Goal: Transaction & Acquisition: Purchase product/service

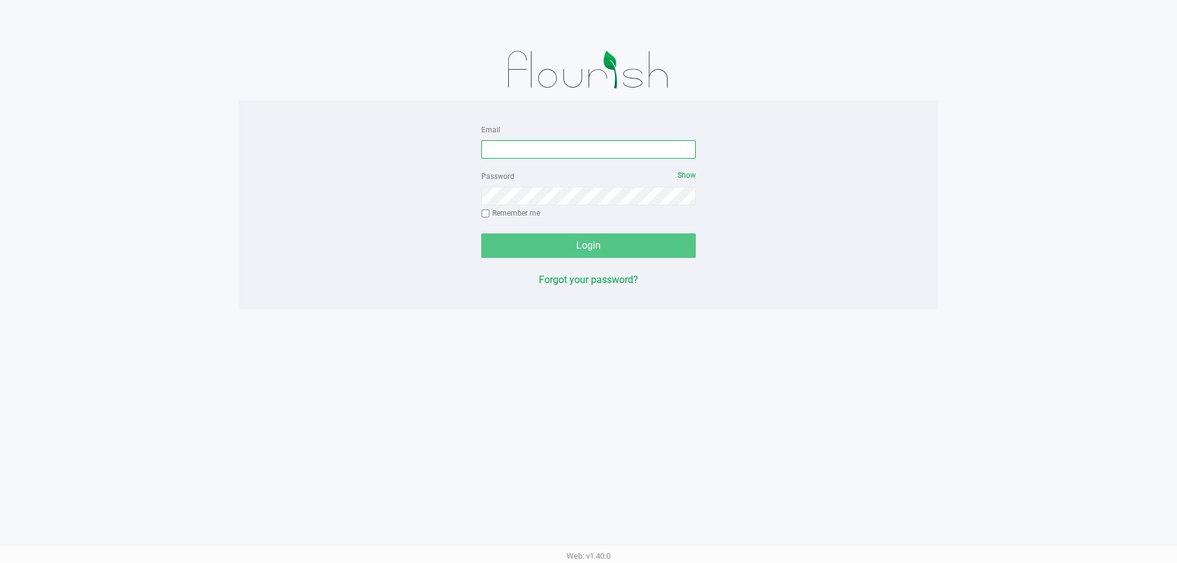
drag, startPoint x: 552, startPoint y: 156, endPoint x: 545, endPoint y: 154, distance: 6.9
click at [550, 154] on input "Email" at bounding box center [588, 149] width 215 height 18
type input "[EMAIL_ADDRESS][DOMAIN_NAME]"
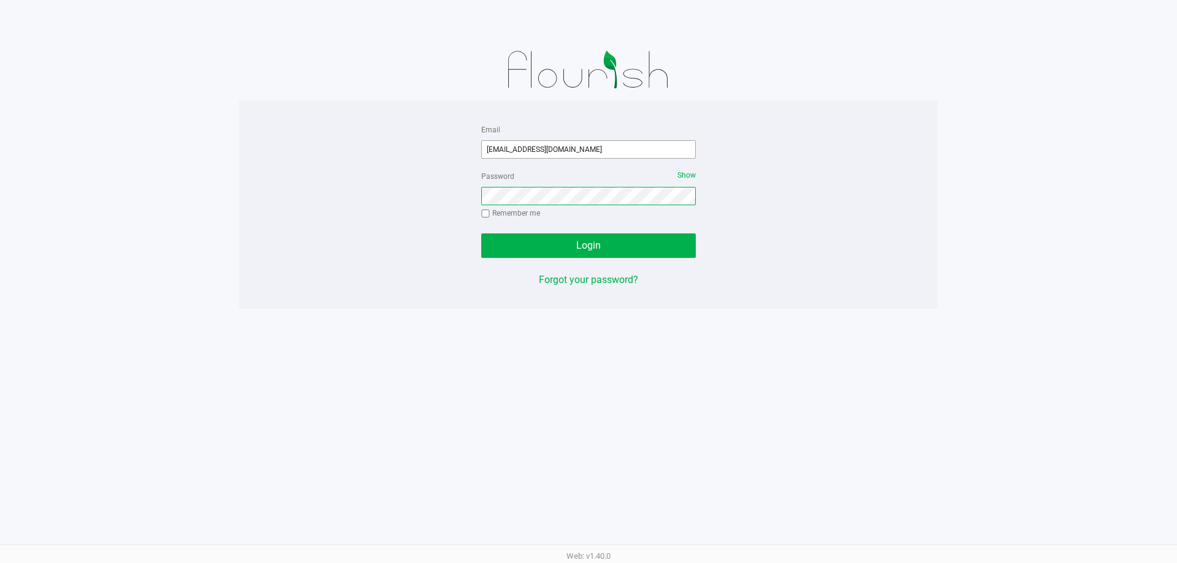
click at [481, 234] on button "Login" at bounding box center [588, 246] width 215 height 25
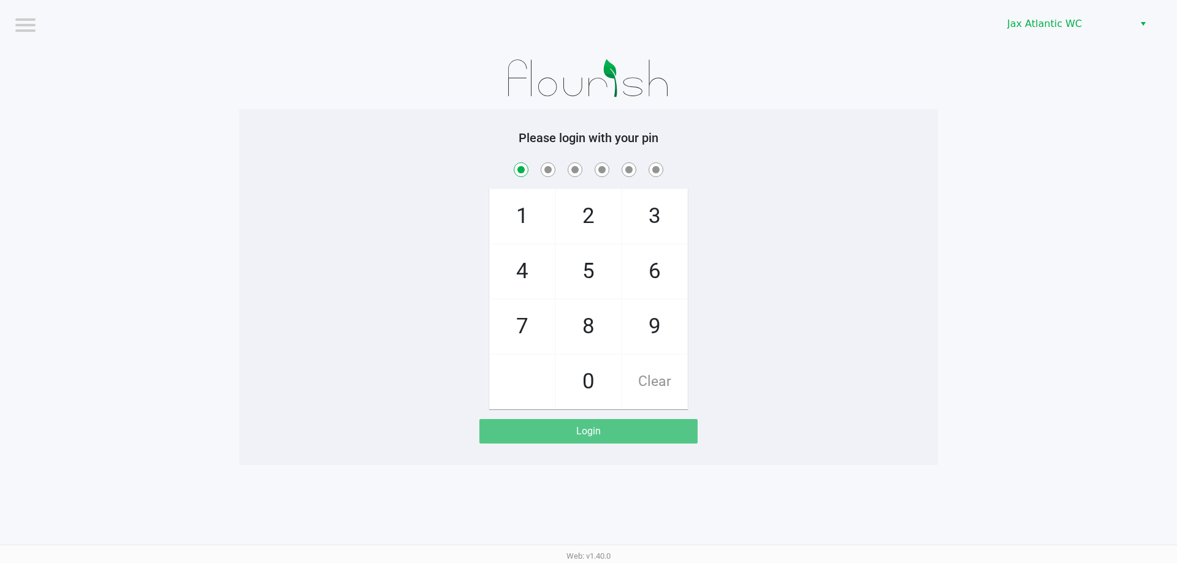
checkbox input "true"
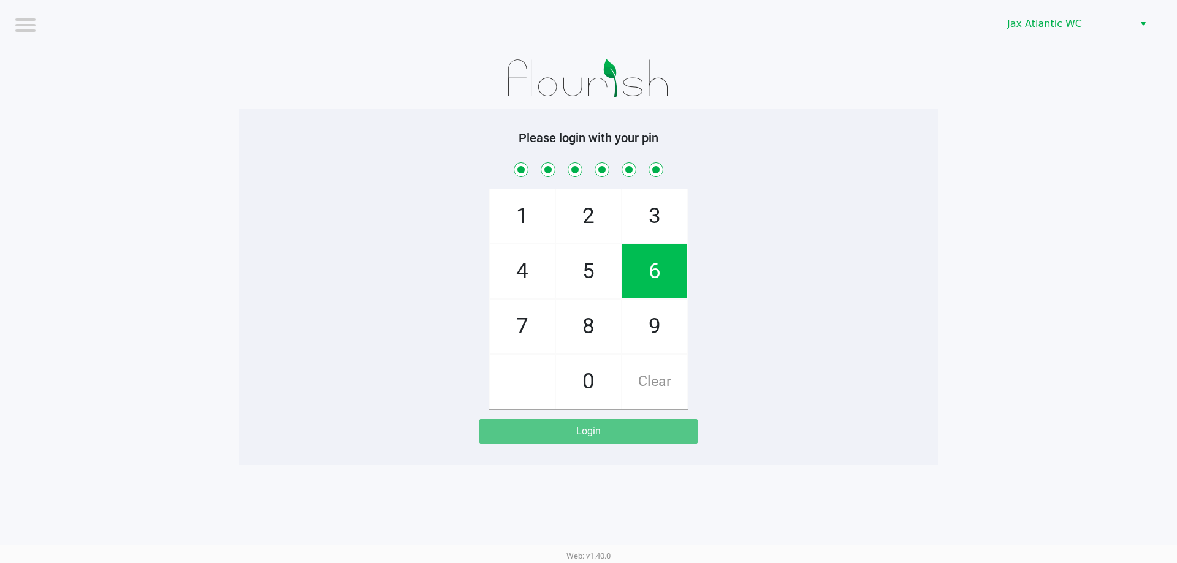
checkbox input "true"
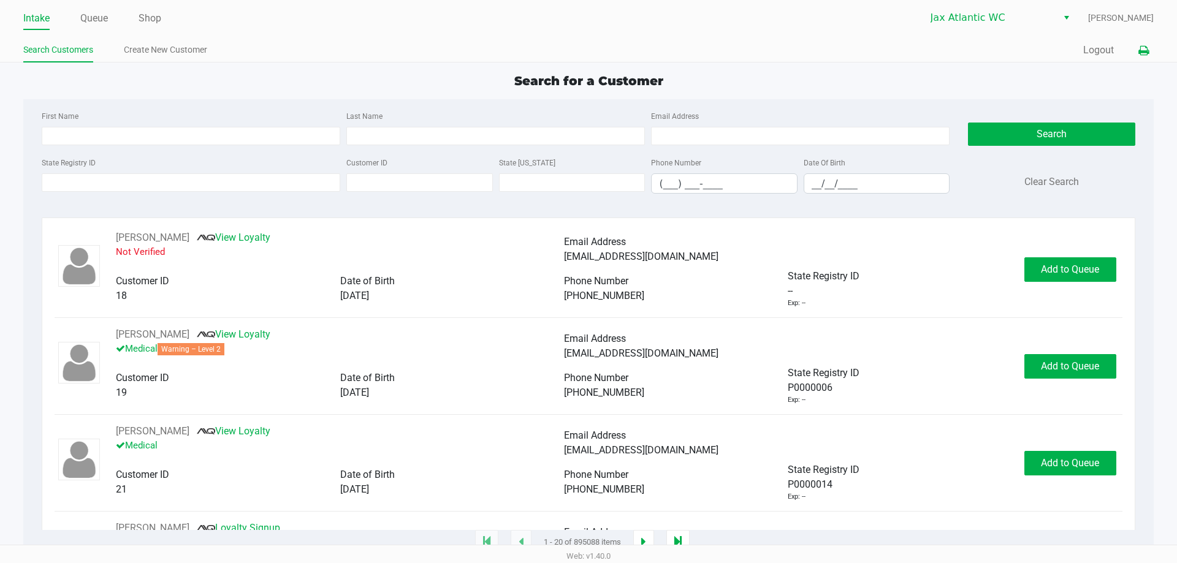
click at [1143, 55] on icon at bounding box center [1143, 51] width 10 height 9
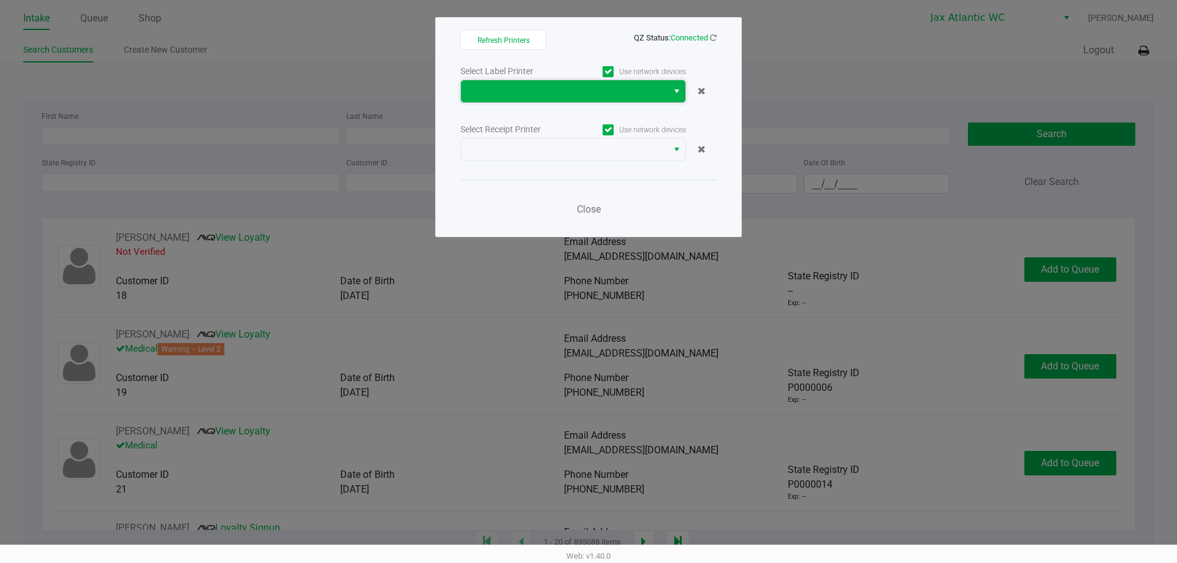
click at [600, 92] on span at bounding box center [564, 91] width 192 height 15
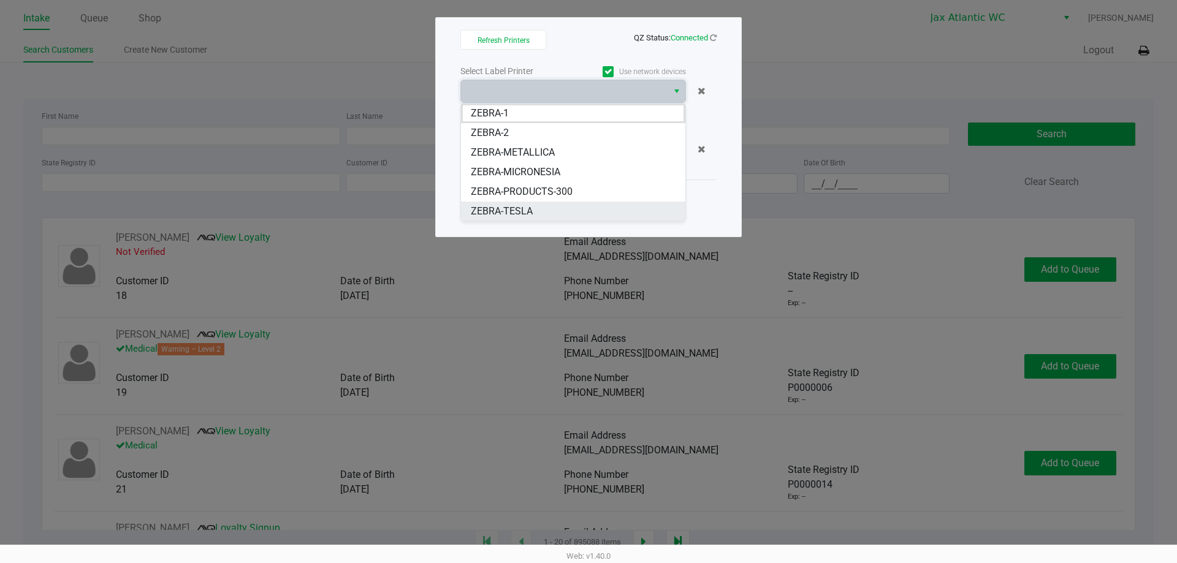
click at [520, 207] on span "ZEBRA-TESLA" at bounding box center [502, 211] width 62 height 15
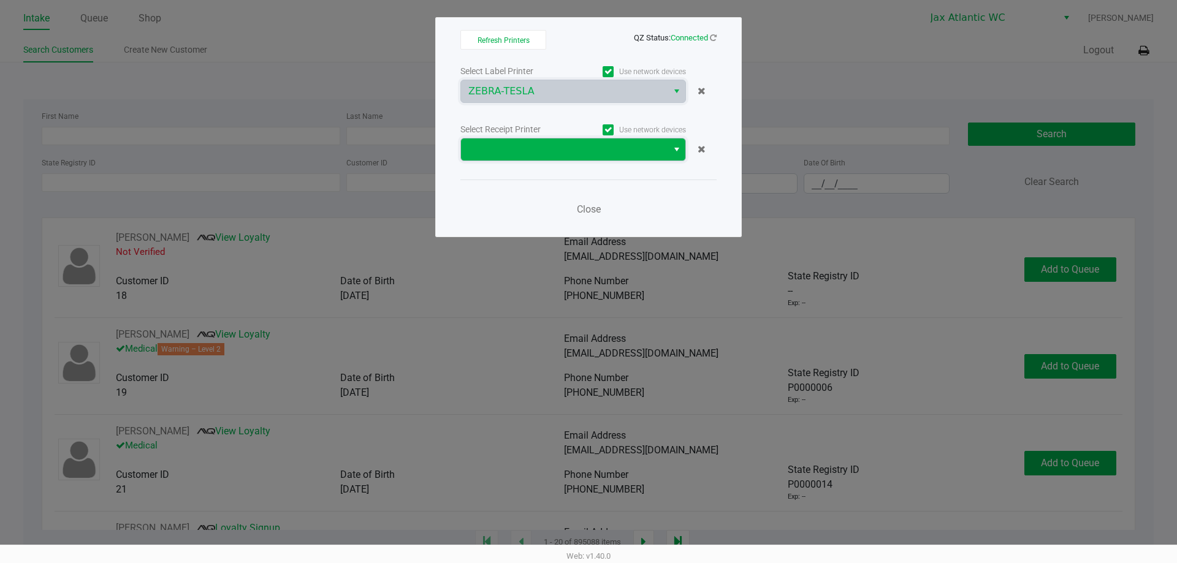
click at [539, 156] on span at bounding box center [564, 149] width 192 height 15
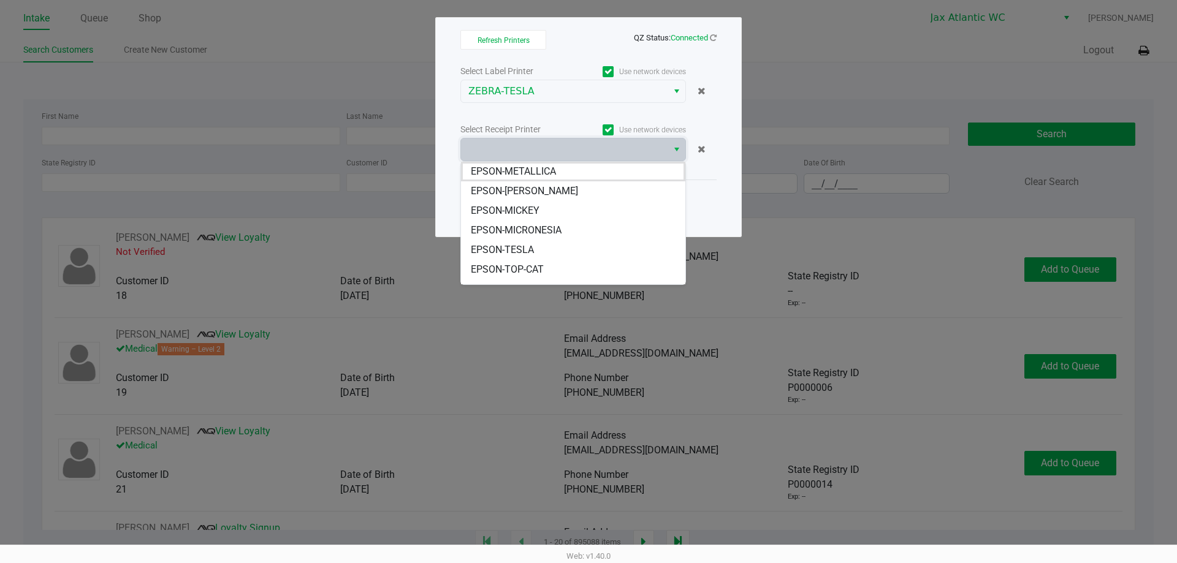
click at [532, 251] on span "EPSON-TESLA" at bounding box center [502, 250] width 63 height 15
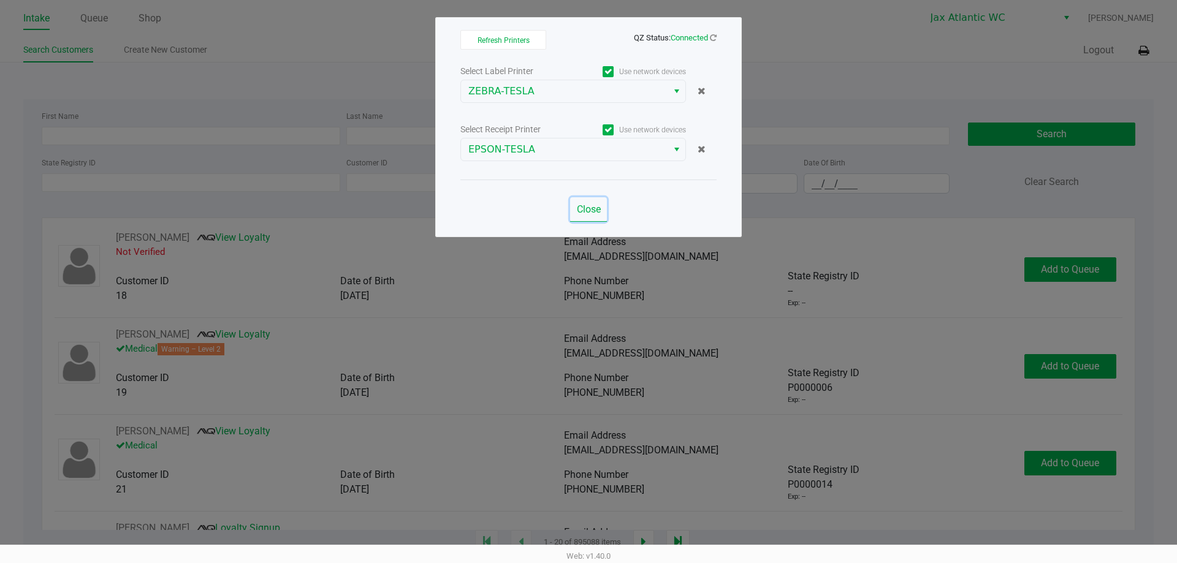
click at [588, 204] on span "Close" at bounding box center [589, 209] width 24 height 12
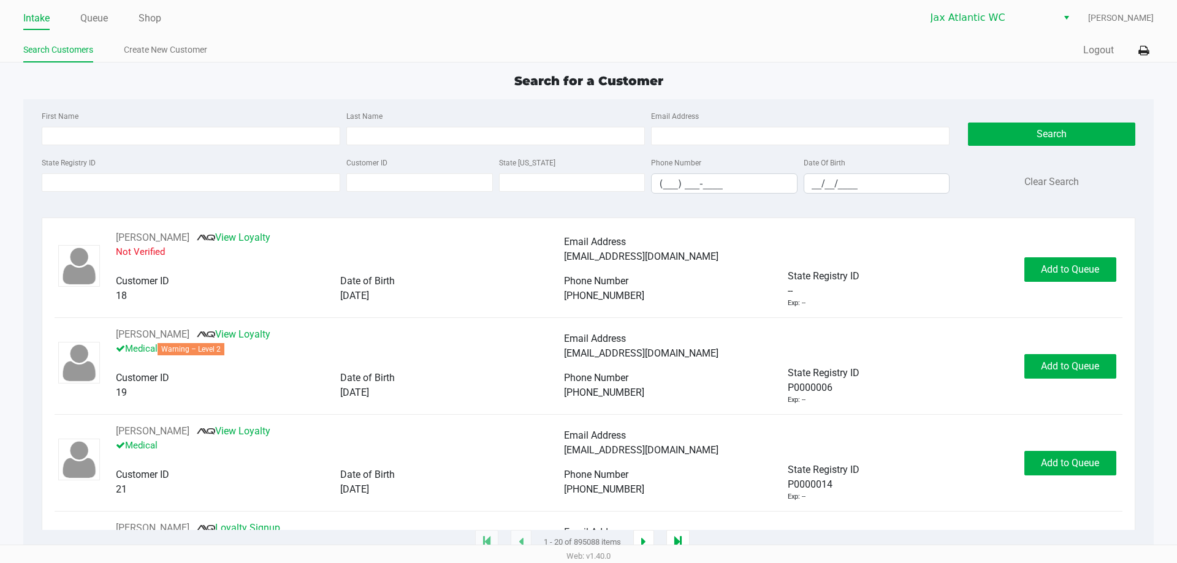
click at [165, 23] on ul "Intake Queue Shop" at bounding box center [305, 19] width 565 height 21
drag, startPoint x: 153, startPoint y: 26, endPoint x: 158, endPoint y: 29, distance: 6.6
click at [155, 28] on li "Shop" at bounding box center [150, 19] width 23 height 21
drag, startPoint x: 143, startPoint y: 20, endPoint x: 153, endPoint y: 20, distance: 10.4
click at [143, 20] on link "Shop" at bounding box center [150, 18] width 23 height 17
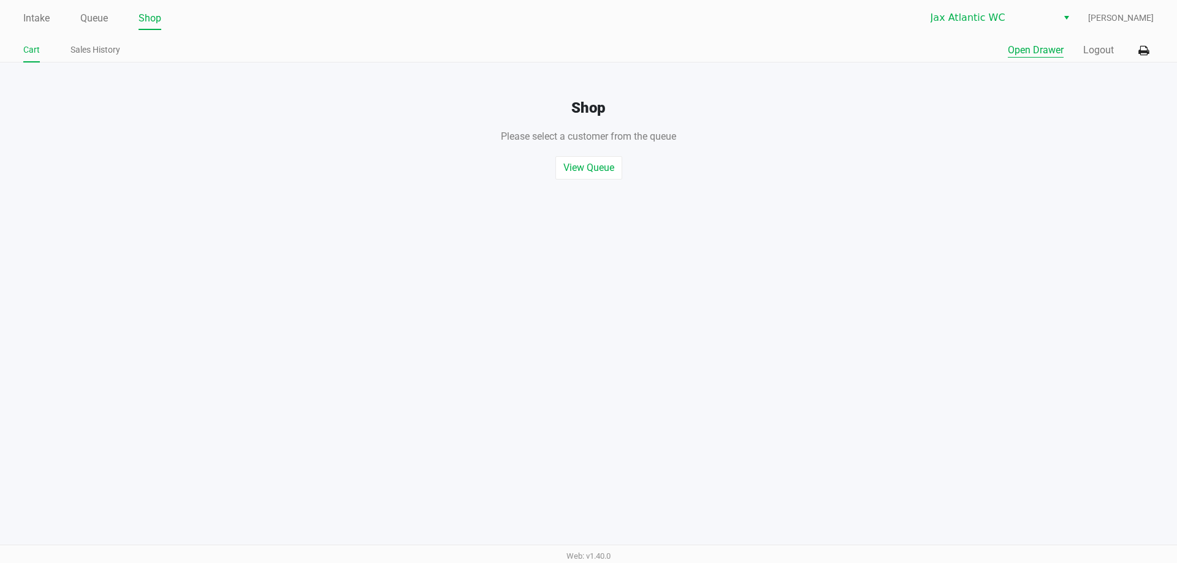
click at [1029, 45] on button "Open Drawer" at bounding box center [1036, 50] width 56 height 15
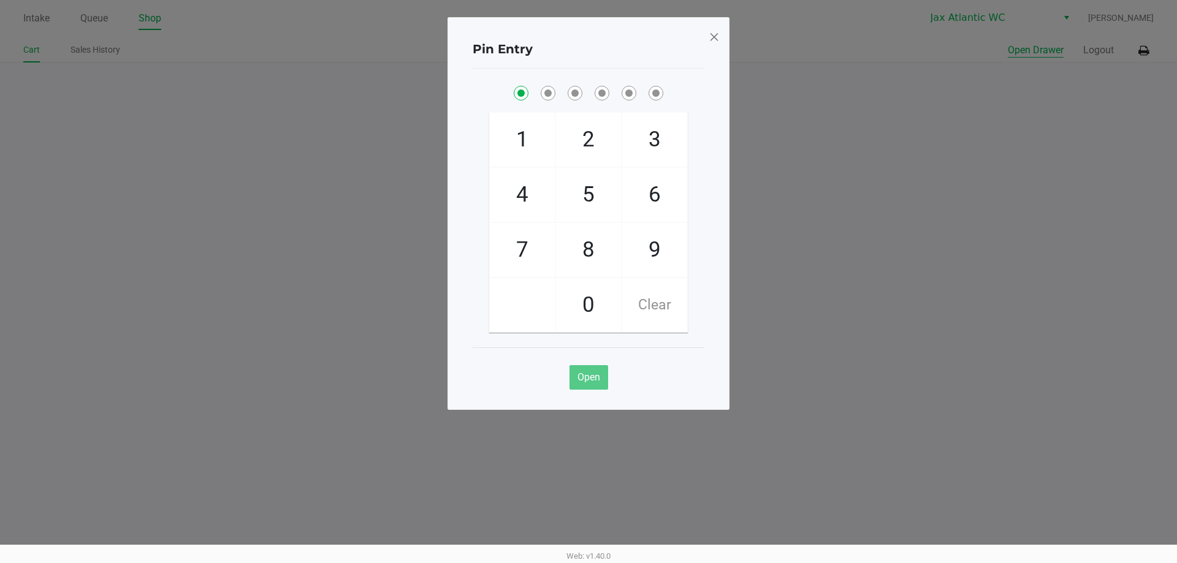
checkbox input "true"
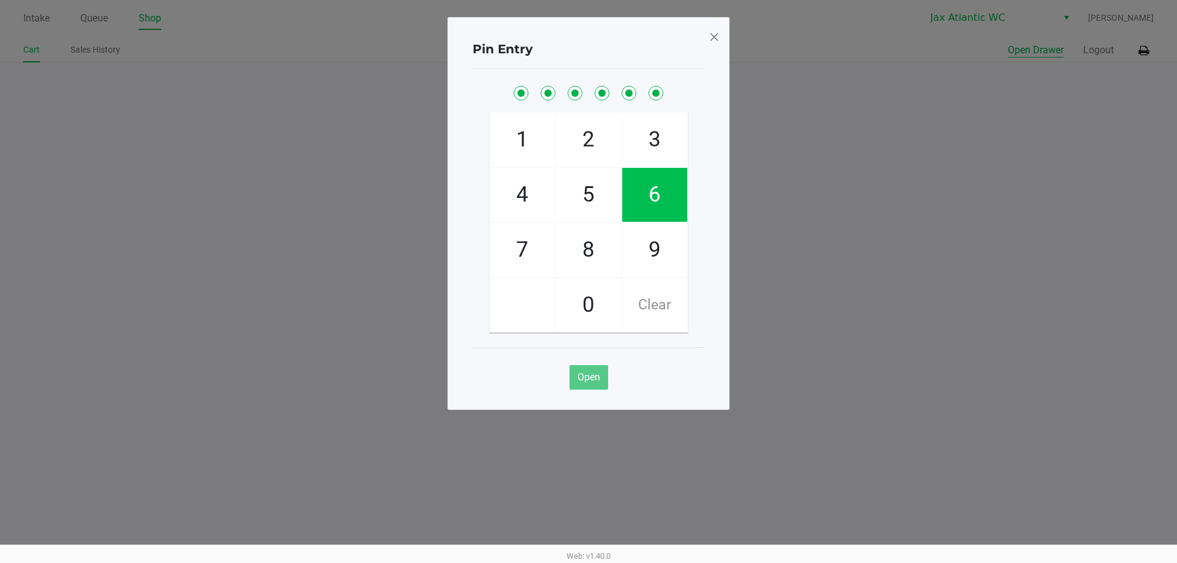
checkbox input "true"
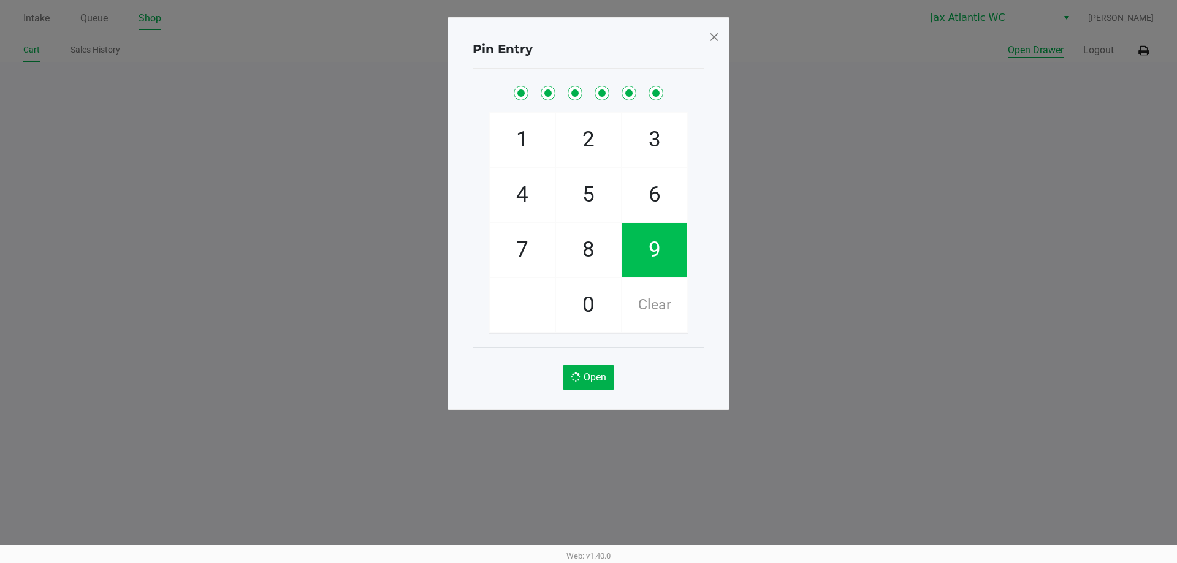
click at [1008, 43] on button "Open Drawer" at bounding box center [1036, 50] width 56 height 15
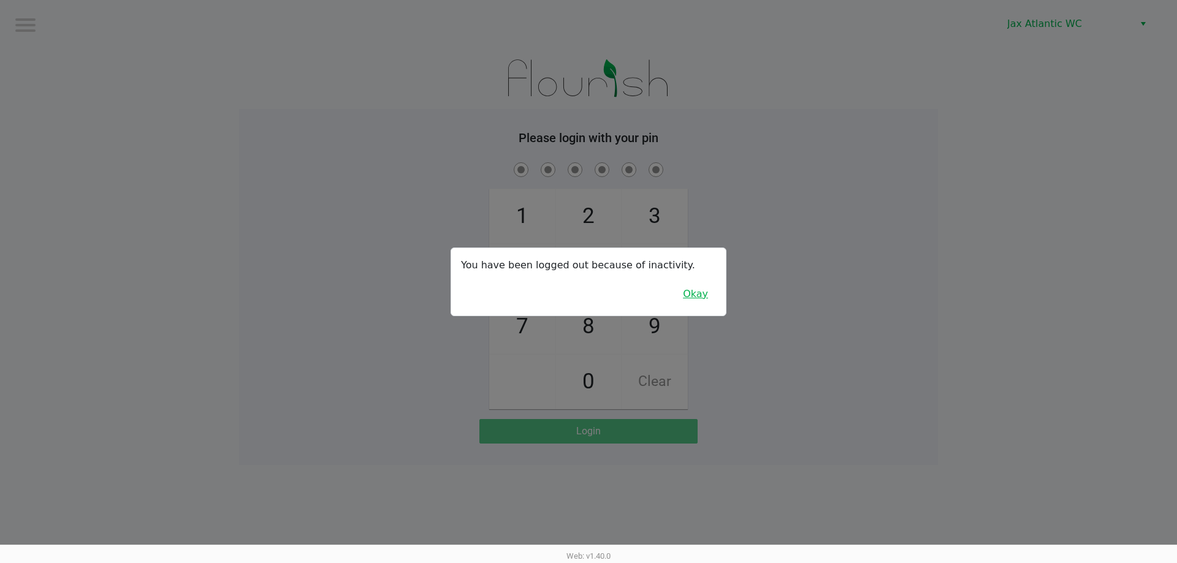
click at [699, 296] on button "Okay" at bounding box center [695, 294] width 41 height 23
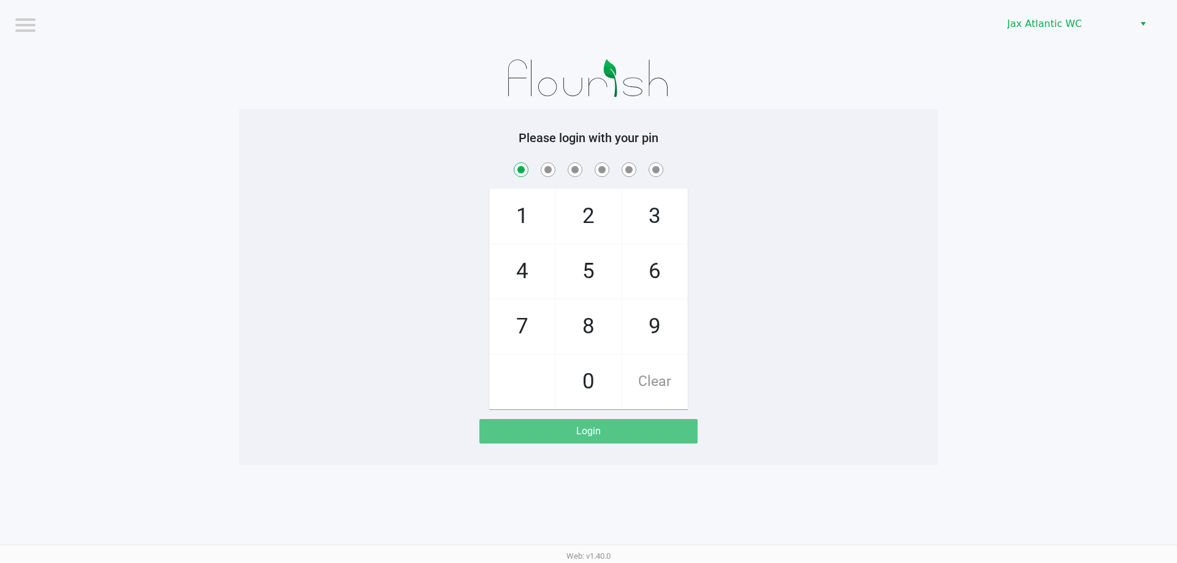
checkbox input "true"
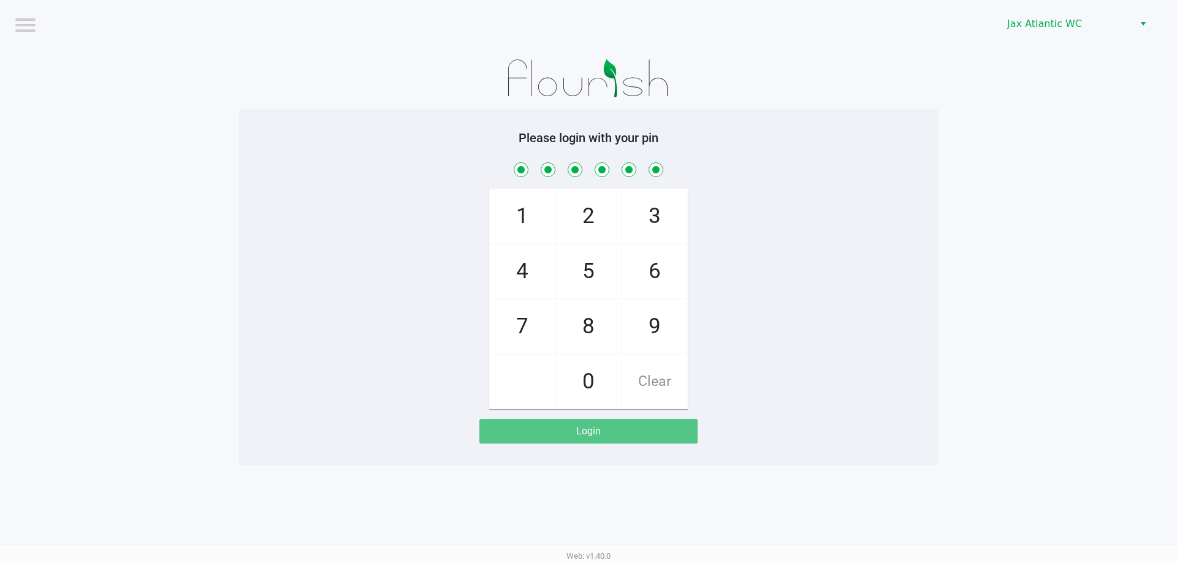
checkbox input "true"
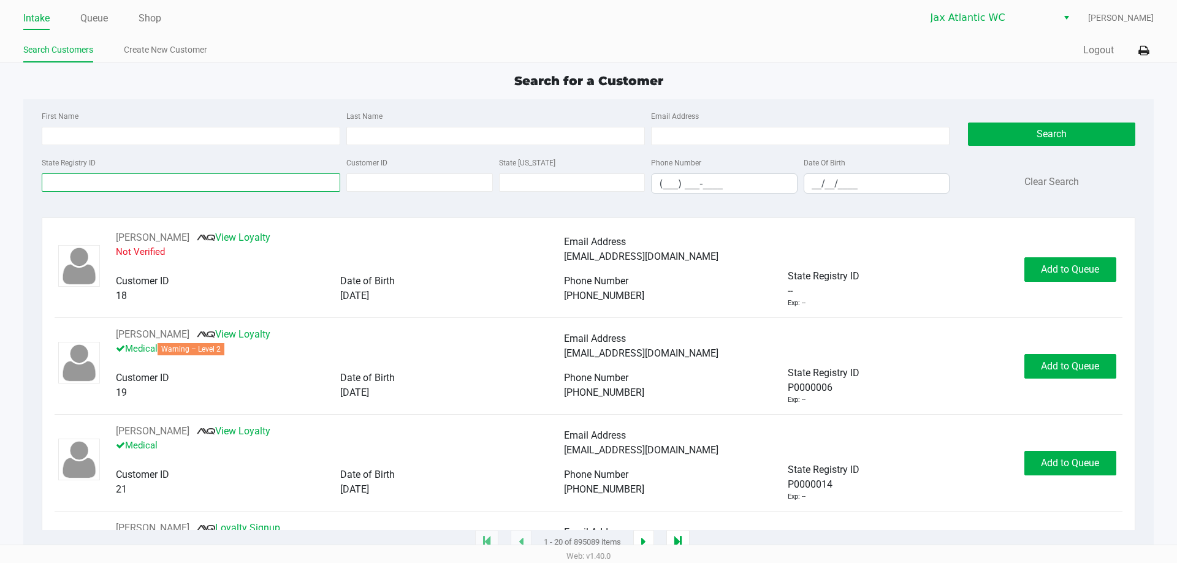
click at [108, 185] on input "State Registry ID" at bounding box center [191, 182] width 299 height 18
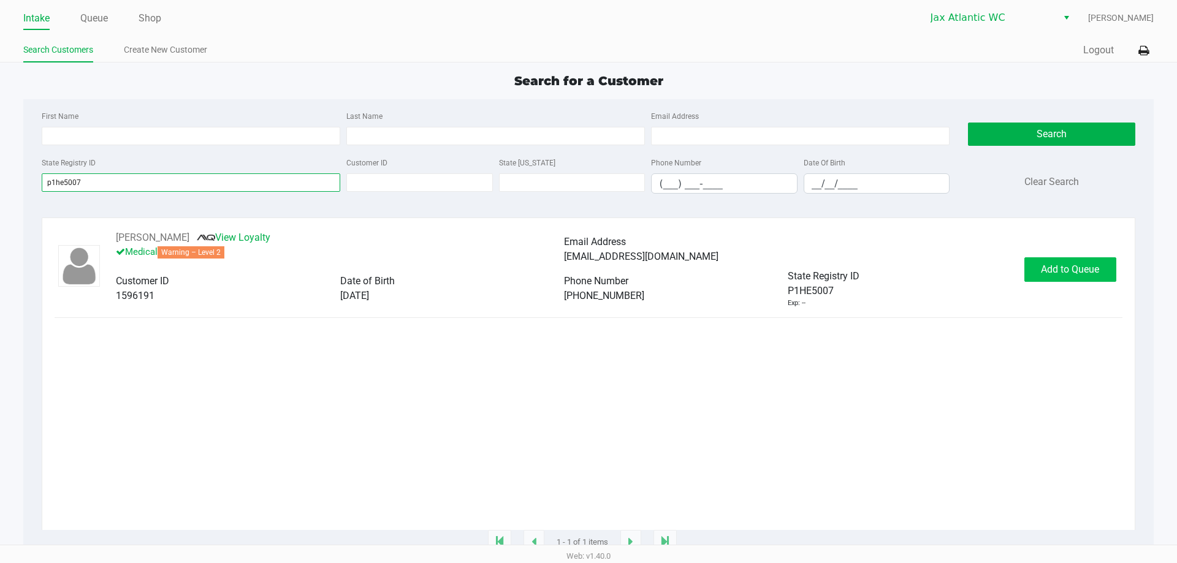
type input "p1he5007"
click at [1079, 283] on div "[PERSON_NAME] View Loyalty Medical Warning – Level 2 Email Address [EMAIL_ADDRE…" at bounding box center [588, 269] width 1067 height 78
click at [1081, 280] on button "Add to Queue" at bounding box center [1070, 269] width 92 height 25
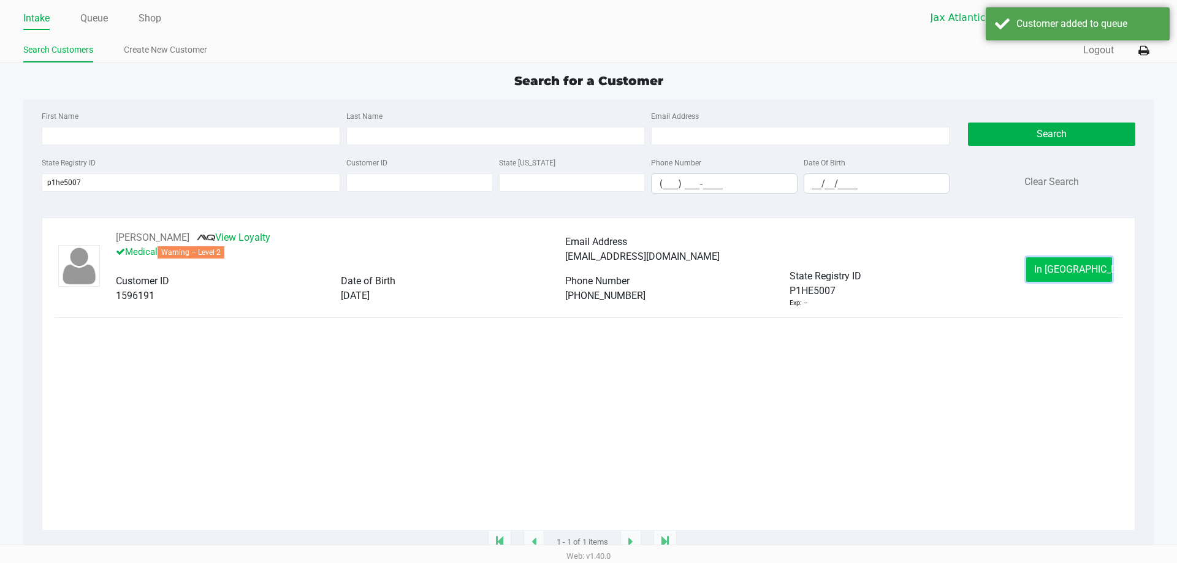
click at [1065, 271] on span "In [GEOGRAPHIC_DATA]" at bounding box center [1085, 270] width 103 height 12
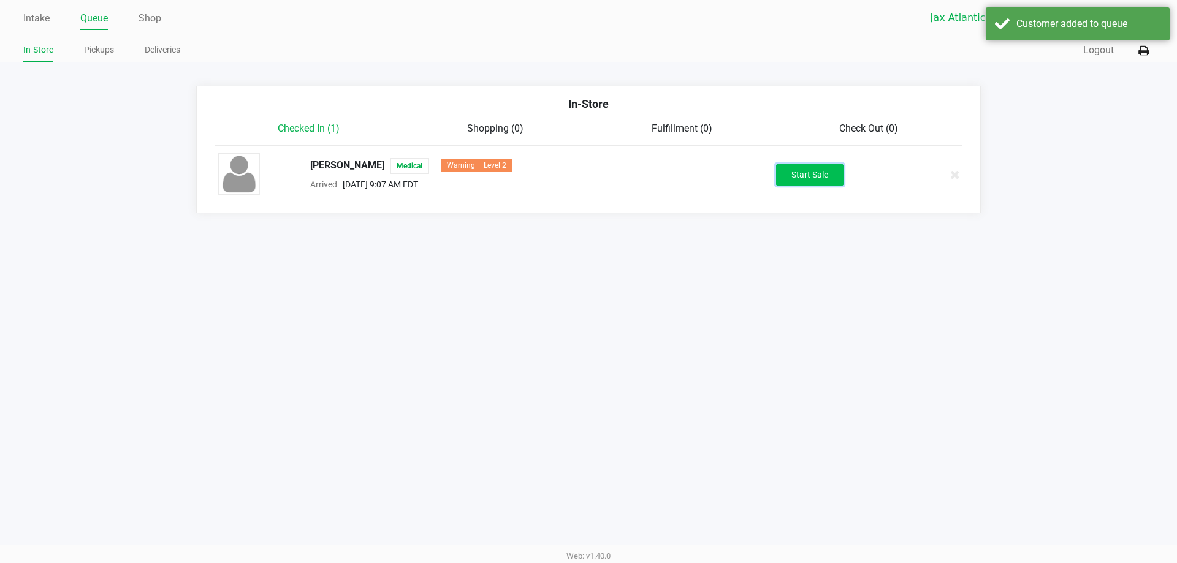
click at [805, 166] on button "Start Sale" at bounding box center [809, 174] width 67 height 21
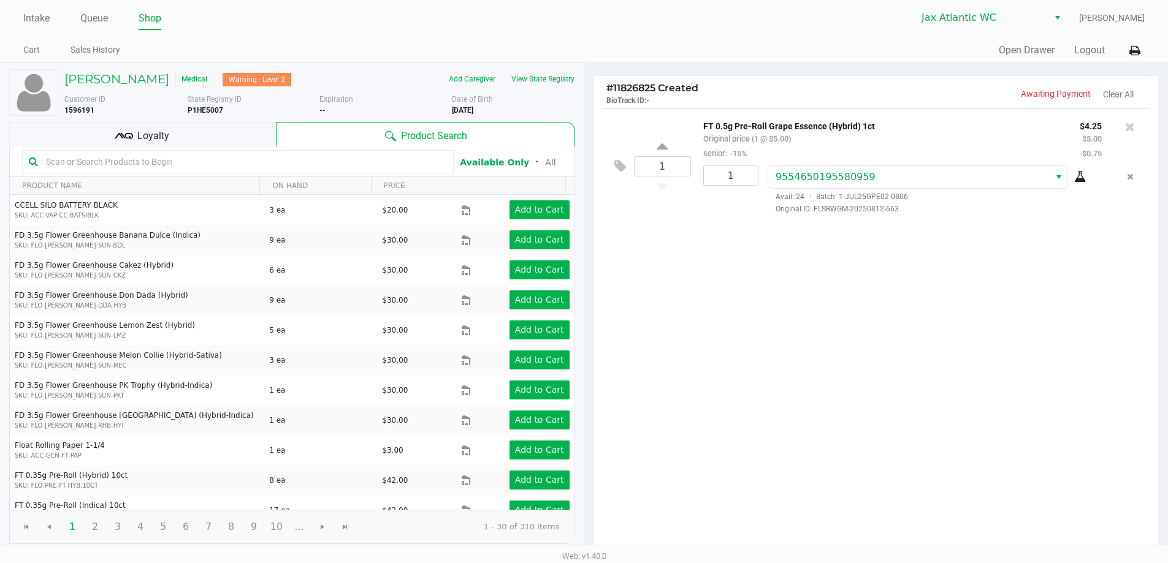
click at [218, 129] on div "Loyalty" at bounding box center [142, 134] width 267 height 25
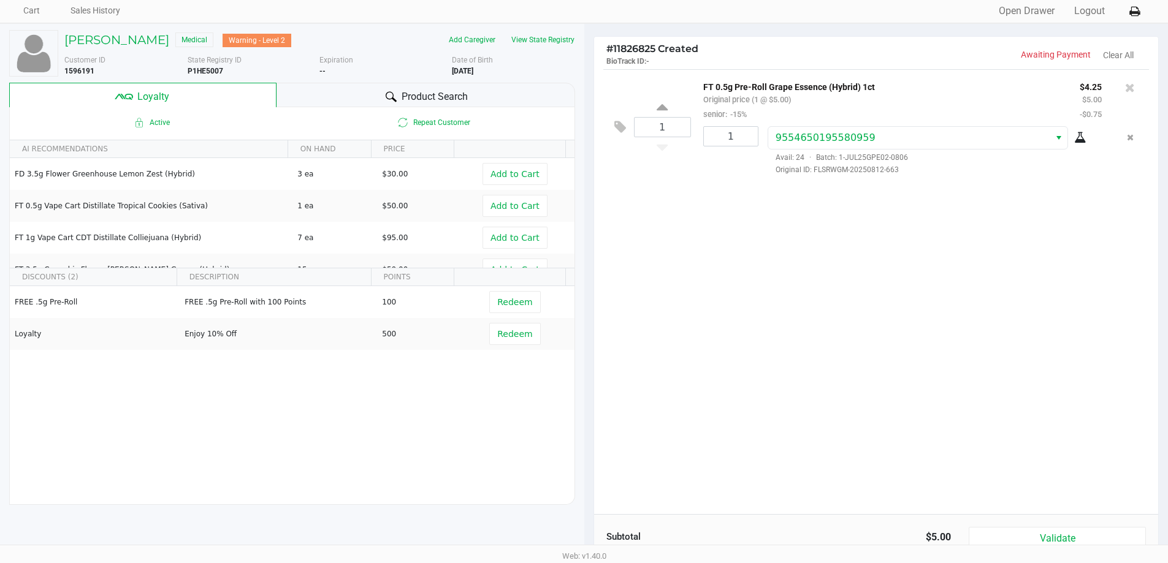
scroll to position [140, 0]
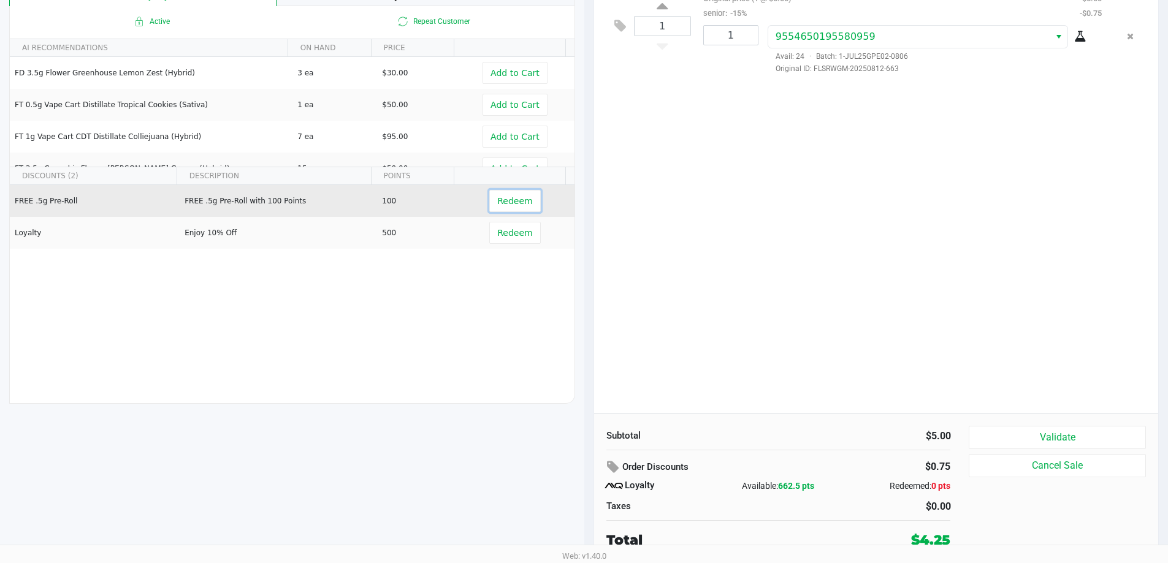
click at [497, 199] on span "Redeem" at bounding box center [514, 201] width 35 height 10
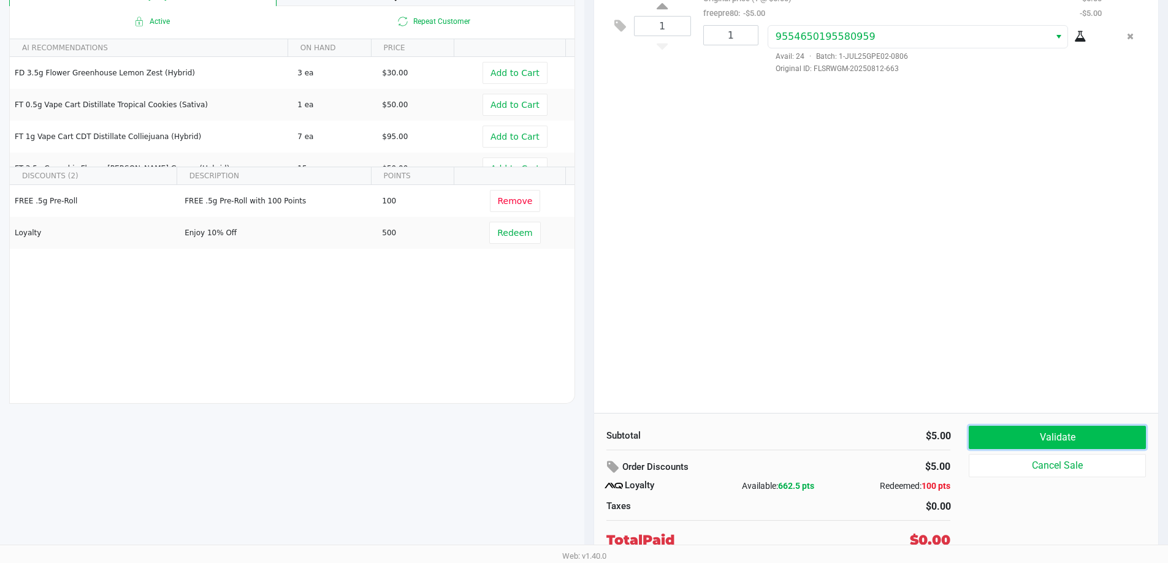
click at [1029, 431] on button "Validate" at bounding box center [1056, 437] width 177 height 23
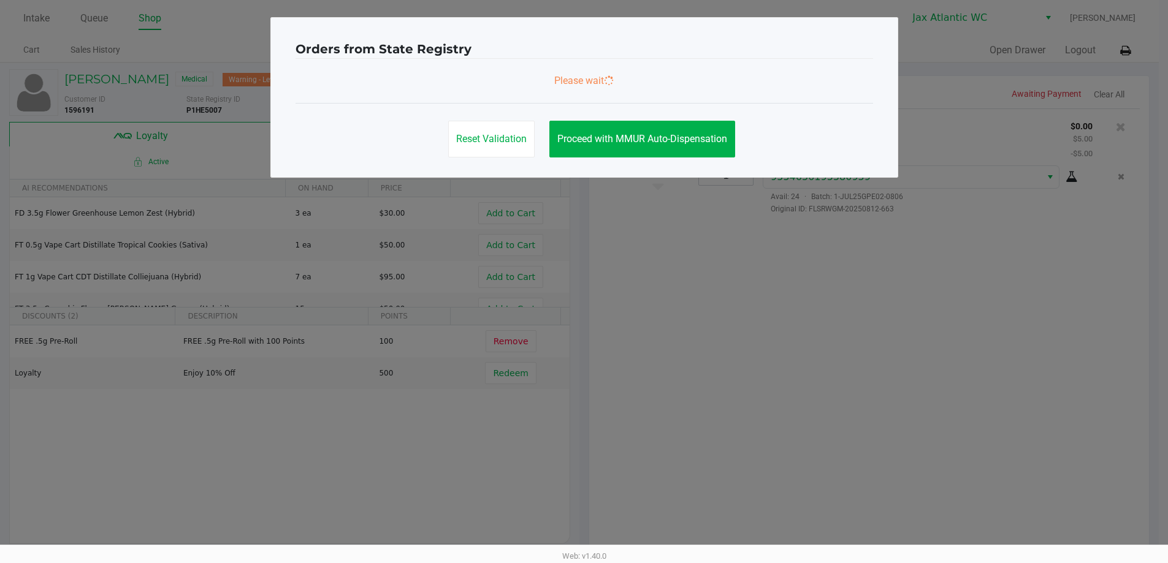
scroll to position [0, 0]
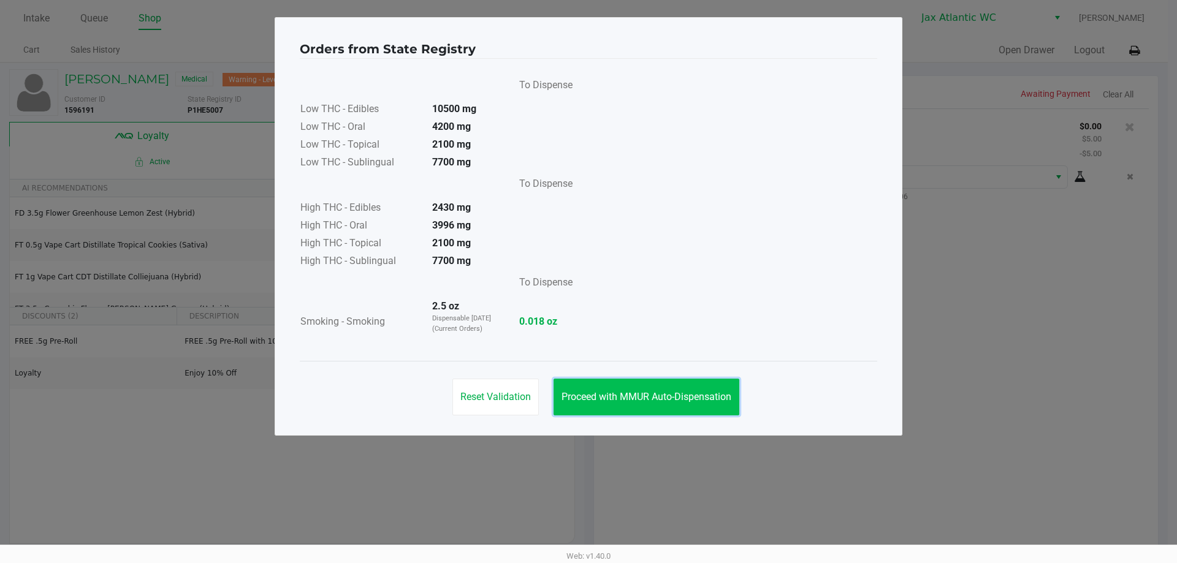
click at [698, 383] on button "Proceed with MMUR Auto-Dispensation" at bounding box center [646, 397] width 186 height 37
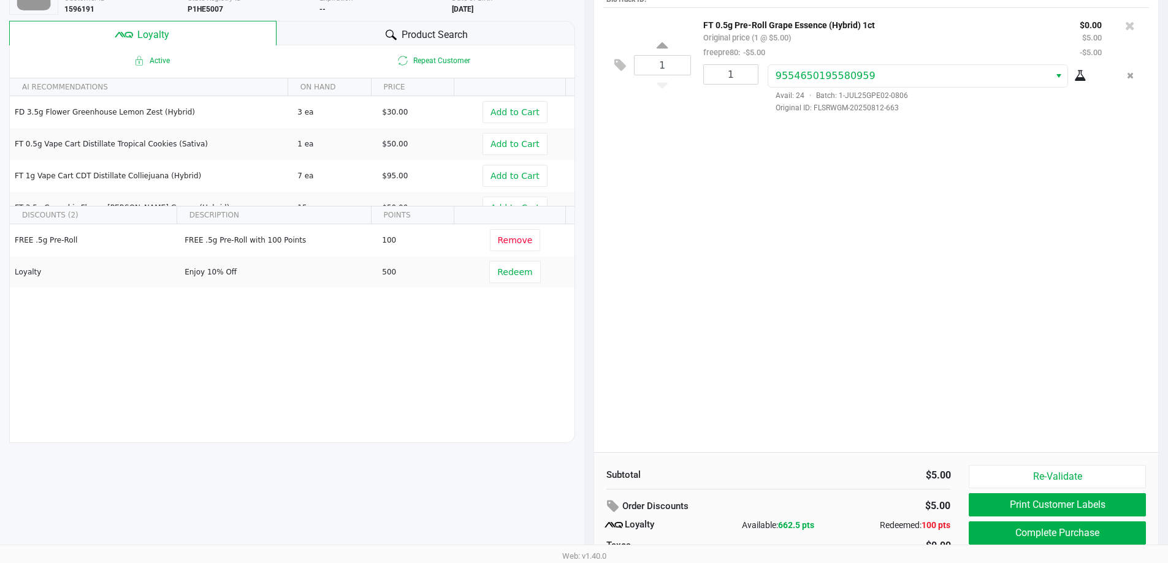
scroll to position [171, 0]
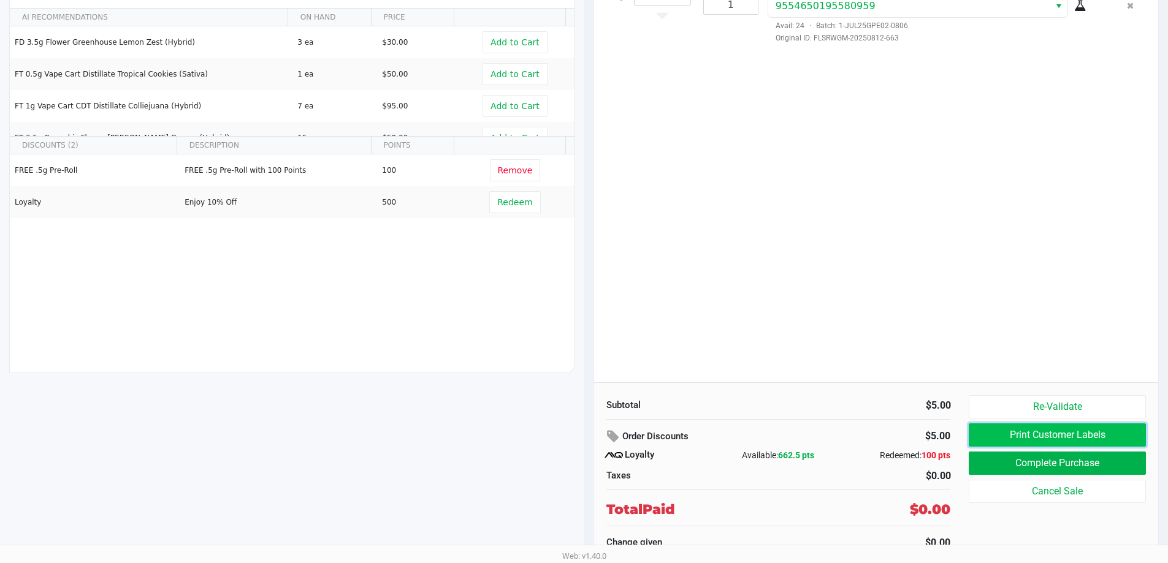
click at [1011, 430] on button "Print Customer Labels" at bounding box center [1056, 435] width 177 height 23
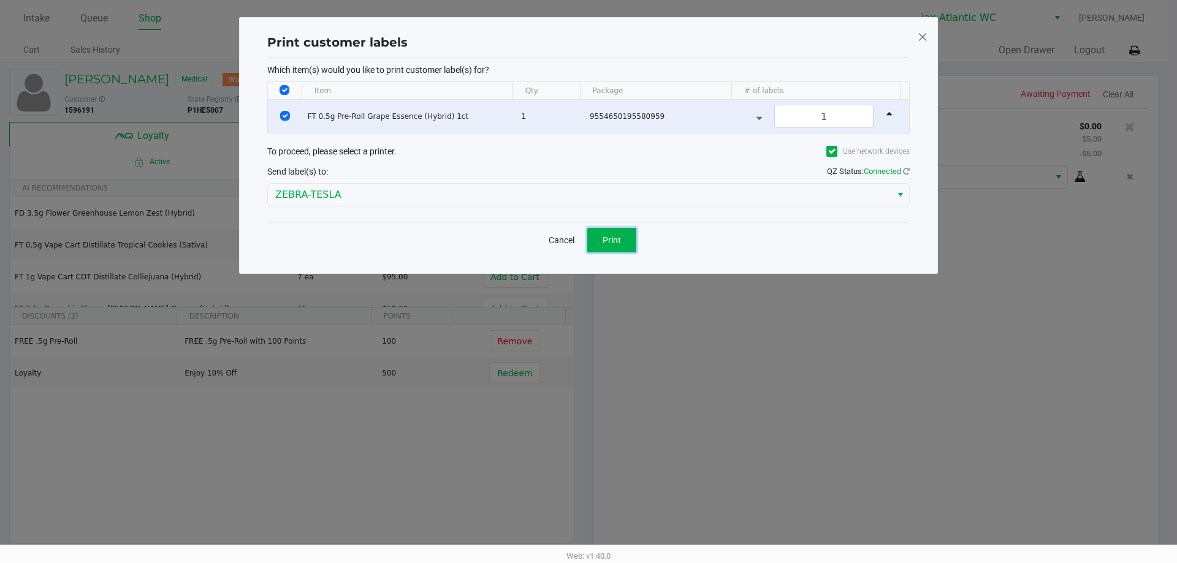
click at [611, 243] on span "Print" at bounding box center [612, 240] width 18 height 10
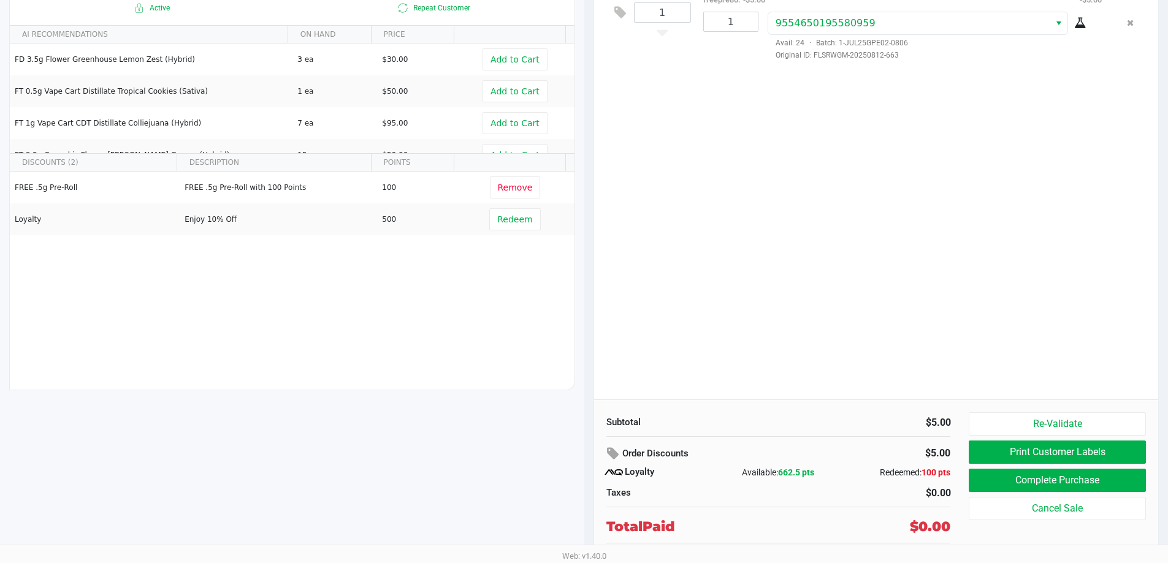
scroll to position [171, 0]
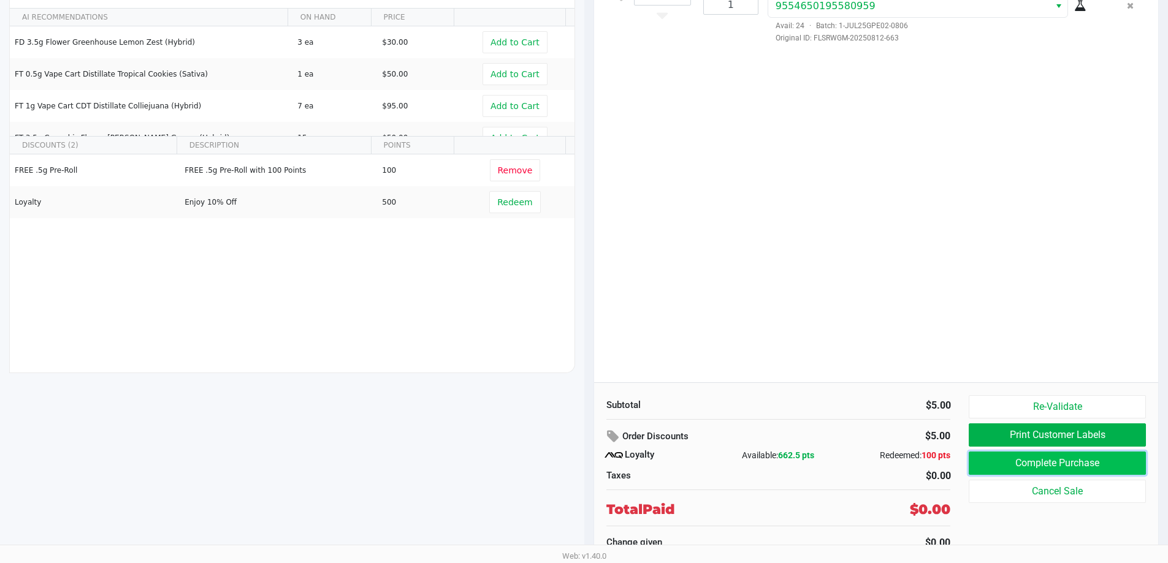
click at [1063, 459] on button "Complete Purchase" at bounding box center [1056, 463] width 177 height 23
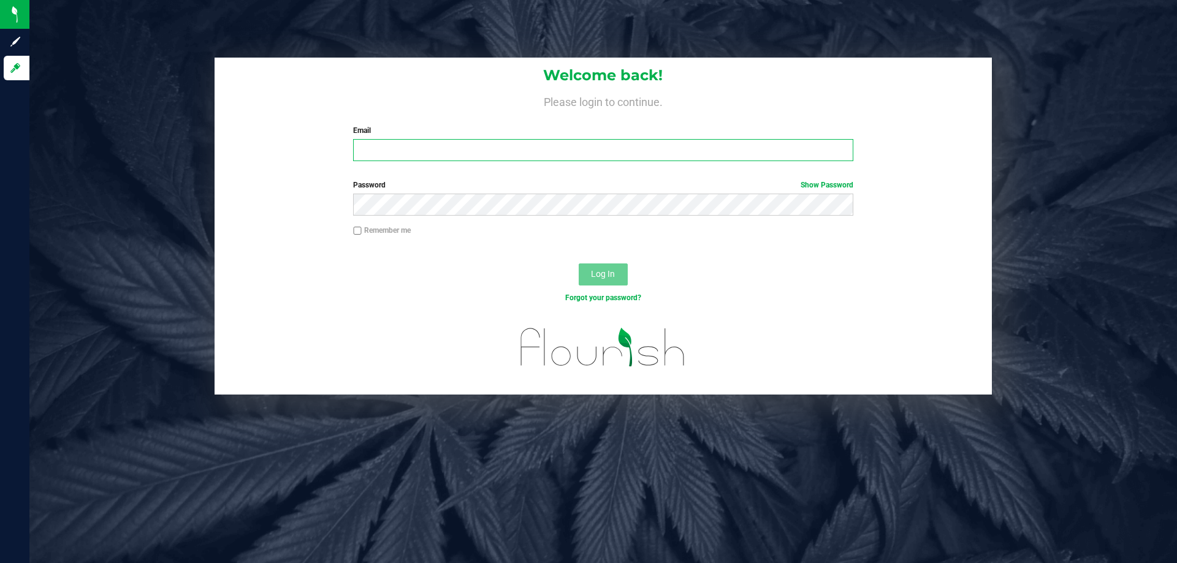
drag, startPoint x: 386, startPoint y: 142, endPoint x: 391, endPoint y: 148, distance: 8.2
click at [386, 142] on input "Email" at bounding box center [603, 150] width 500 height 22
type input "[EMAIL_ADDRESS][DOMAIN_NAME]"
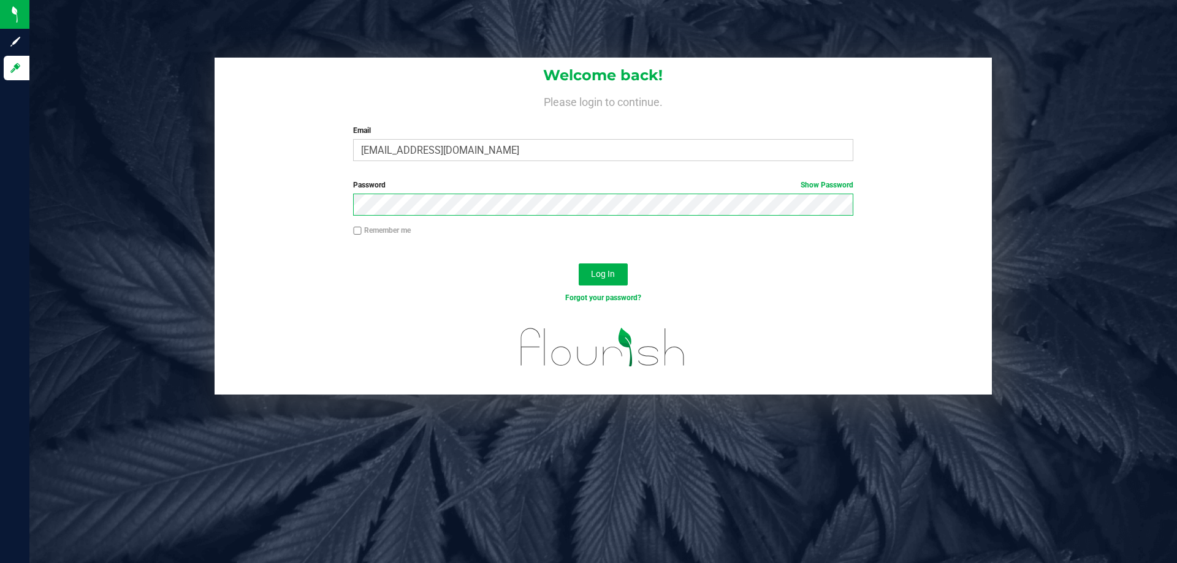
click at [579, 264] on button "Log In" at bounding box center [603, 275] width 49 height 22
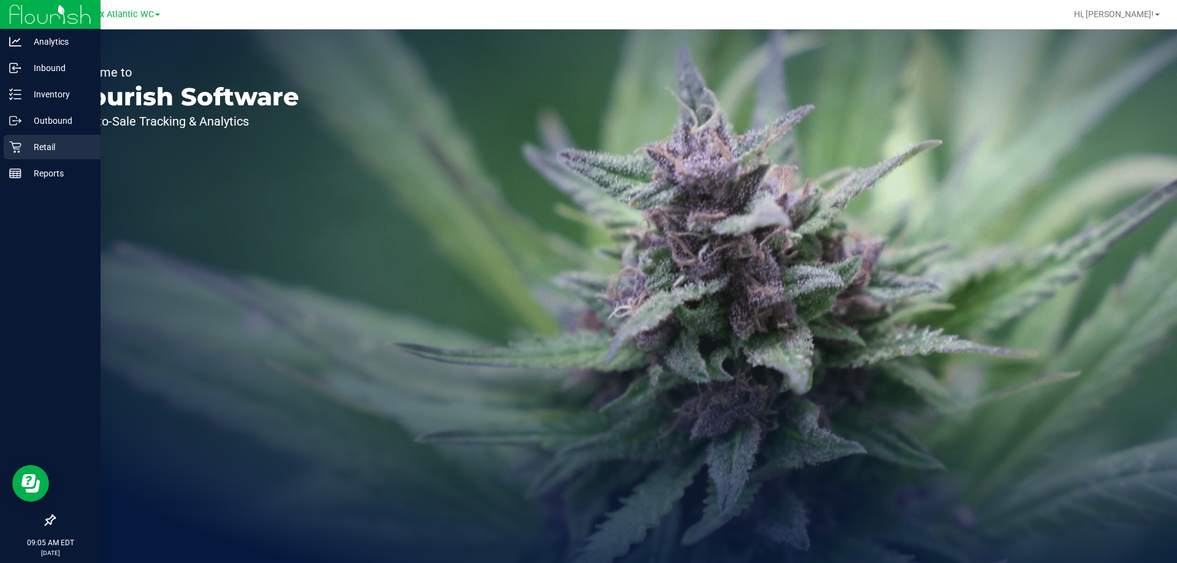
click at [62, 145] on p "Retail" at bounding box center [58, 147] width 74 height 15
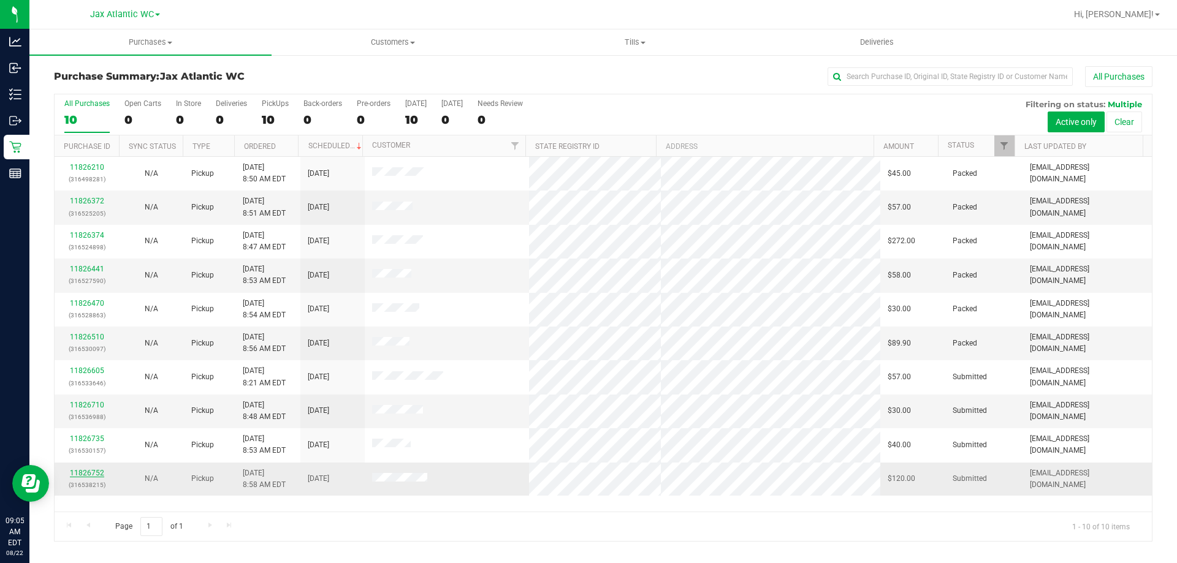
click at [74, 476] on link "11826752" at bounding box center [87, 473] width 34 height 9
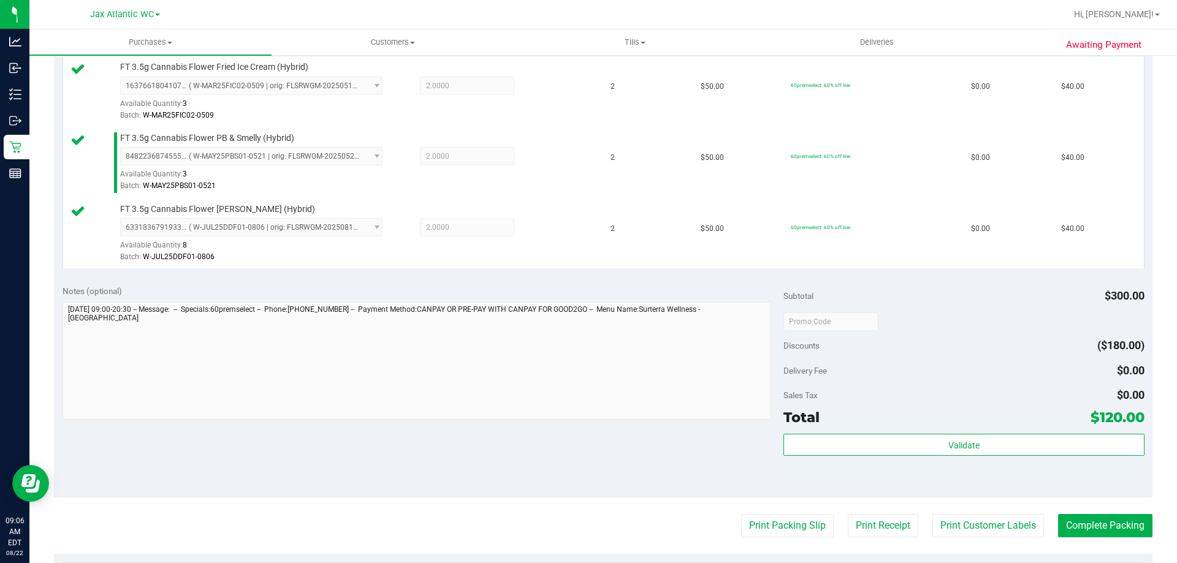
scroll to position [429, 0]
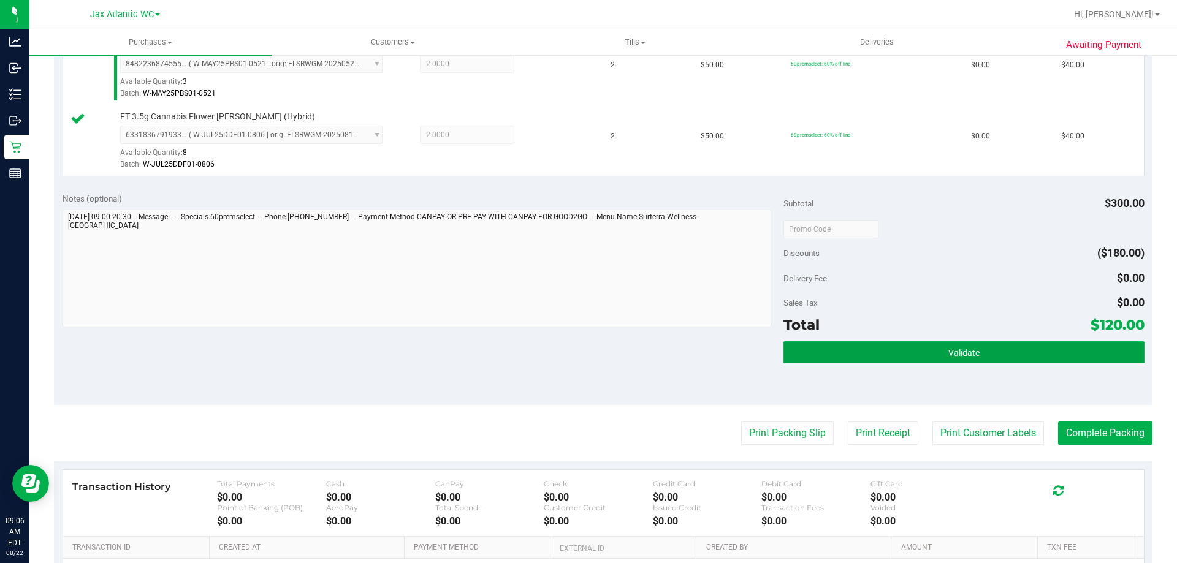
click at [878, 348] on button "Validate" at bounding box center [963, 352] width 360 height 22
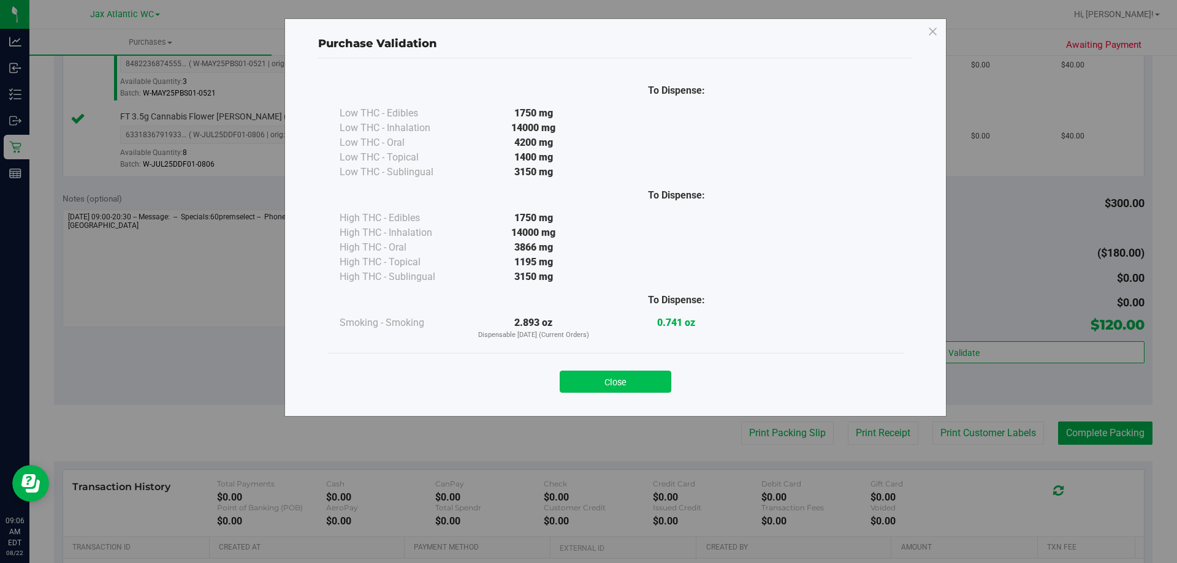
drag, startPoint x: 620, startPoint y: 360, endPoint x: 630, endPoint y: 373, distance: 15.7
click at [621, 361] on div "Close" at bounding box center [615, 378] width 576 height 50
drag, startPoint x: 630, startPoint y: 375, endPoint x: 641, endPoint y: 373, distance: 11.1
click at [631, 375] on button "Close" at bounding box center [616, 382] width 112 height 22
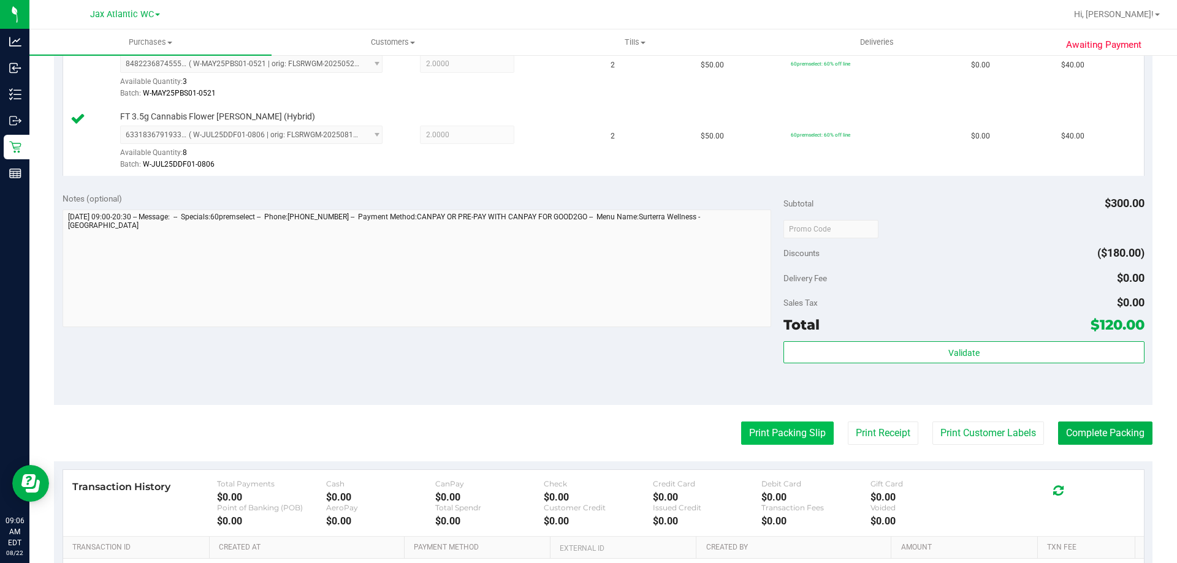
click at [763, 430] on button "Print Packing Slip" at bounding box center [787, 433] width 93 height 23
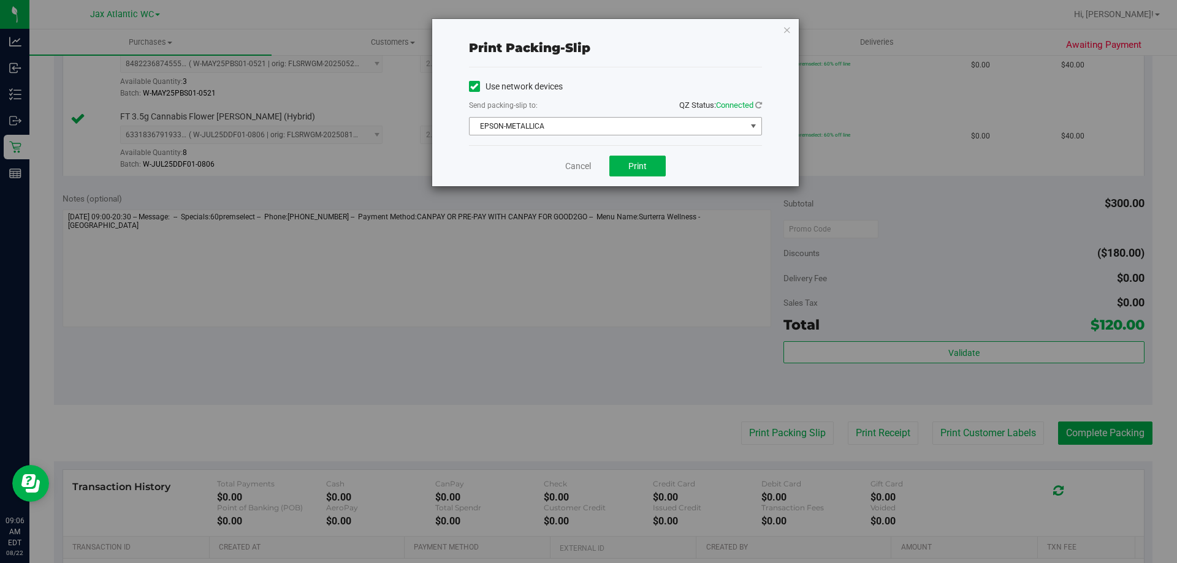
click at [567, 121] on span "EPSON-METALLICA" at bounding box center [608, 126] width 276 height 17
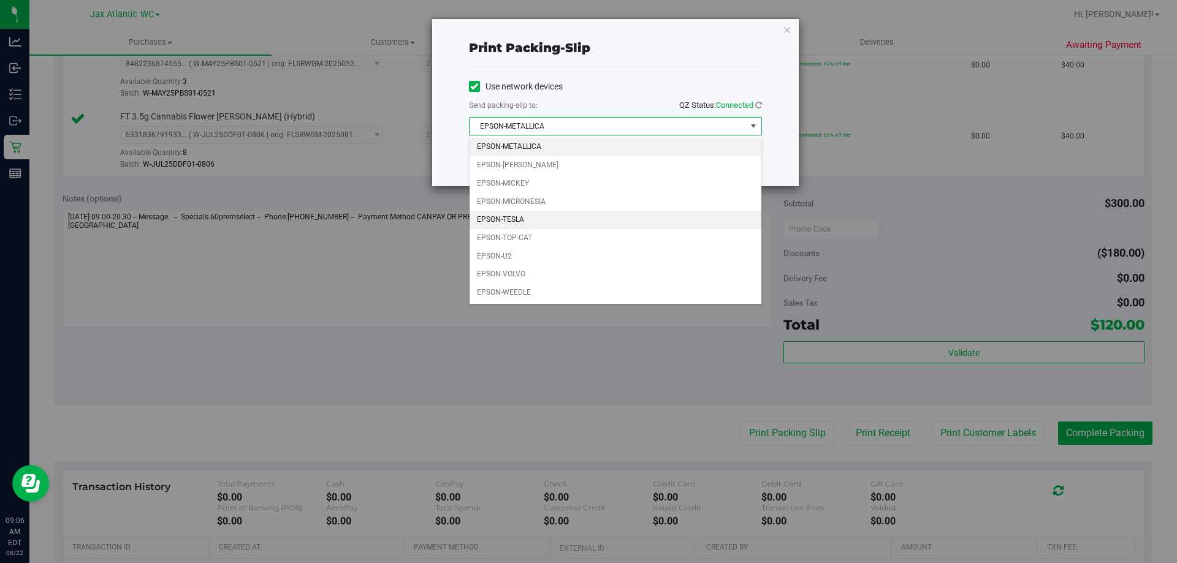
click at [555, 216] on li "EPSON-TESLA" at bounding box center [616, 220] width 292 height 18
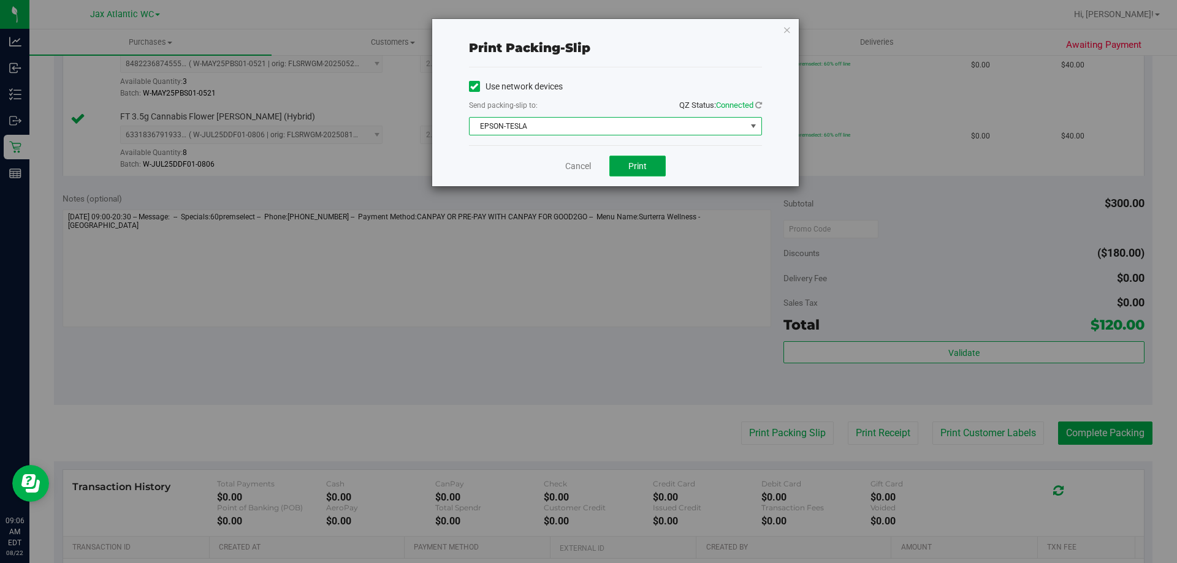
click at [663, 165] on button "Print" at bounding box center [637, 166] width 56 height 21
click at [571, 165] on link "Cancel" at bounding box center [578, 166] width 26 height 13
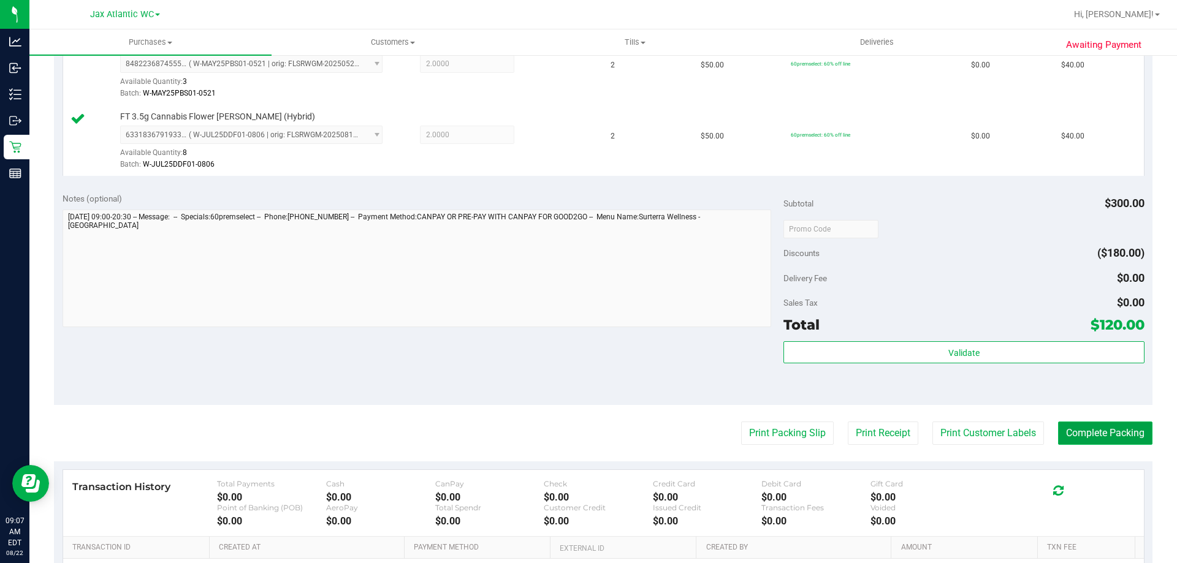
click at [1119, 433] on button "Complete Packing" at bounding box center [1105, 433] width 94 height 23
